Goal: Task Accomplishment & Management: Use online tool/utility

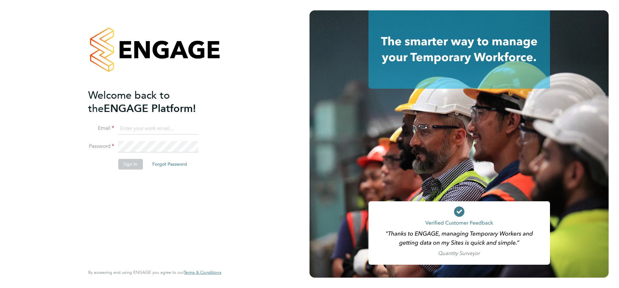
type input "j.belsten@setsquarerecruitment.com"
click at [135, 165] on button "Sign In" at bounding box center [130, 164] width 25 height 10
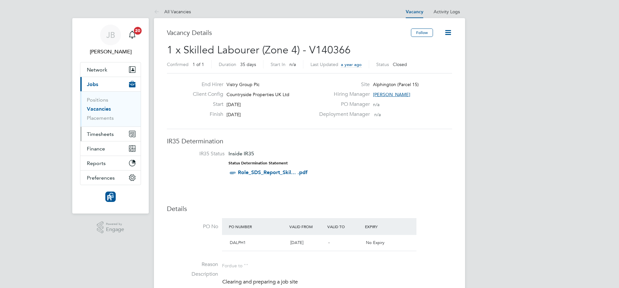
click at [102, 137] on span "Timesheets" at bounding box center [100, 134] width 27 height 6
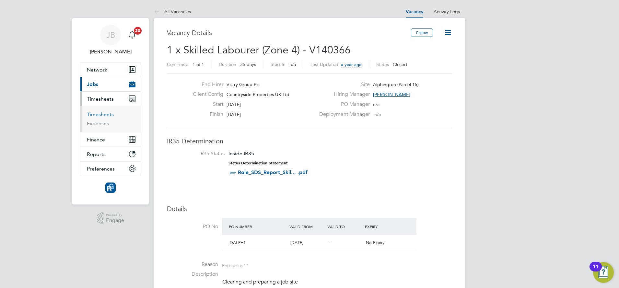
click at [100, 116] on link "Timesheets" at bounding box center [100, 114] width 27 height 6
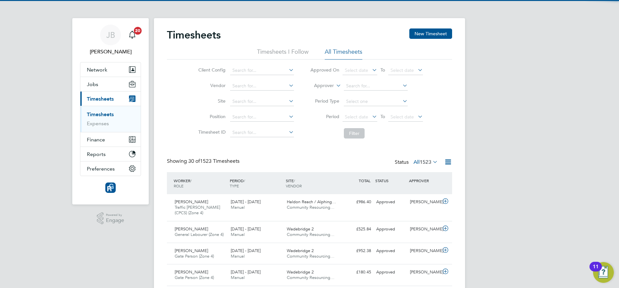
scroll to position [17, 56]
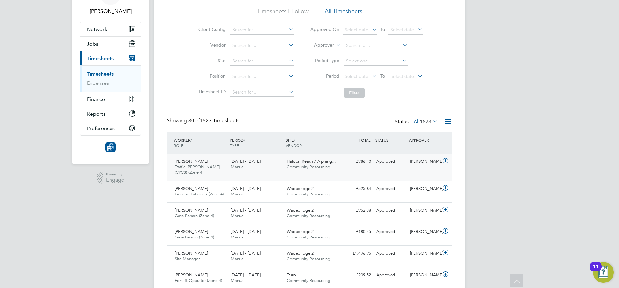
click at [218, 175] on div "[PERSON_NAME] Traffic [PERSON_NAME] (CPCS) (Zone 4) [DATE] - [DATE]" at bounding box center [200, 168] width 56 height 22
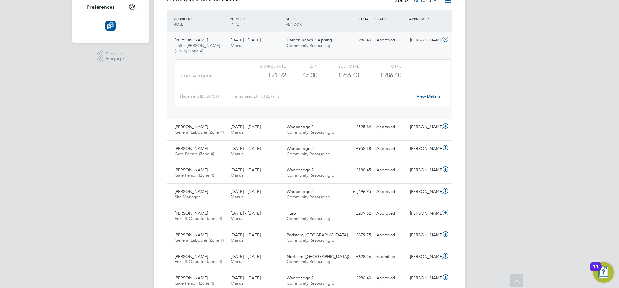
click at [204, 57] on div "Charge rate QTY Sub Total Total Standard (£/HR) £21.92 45 45.00 45 £986.40 £986…" at bounding box center [312, 87] width 280 height 60
click at [206, 45] on span "Traffic [PERSON_NAME] (CPCS) (Zone 4)" at bounding box center [197, 48] width 45 height 11
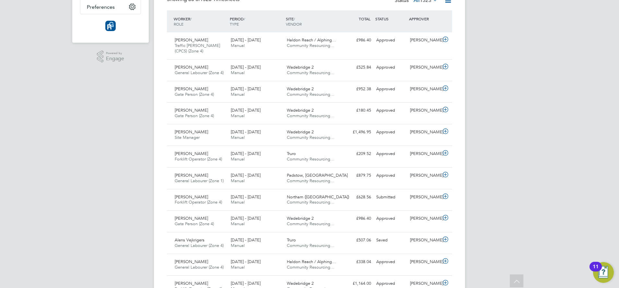
scroll to position [0, 0]
